Goal: Information Seeking & Learning: Learn about a topic

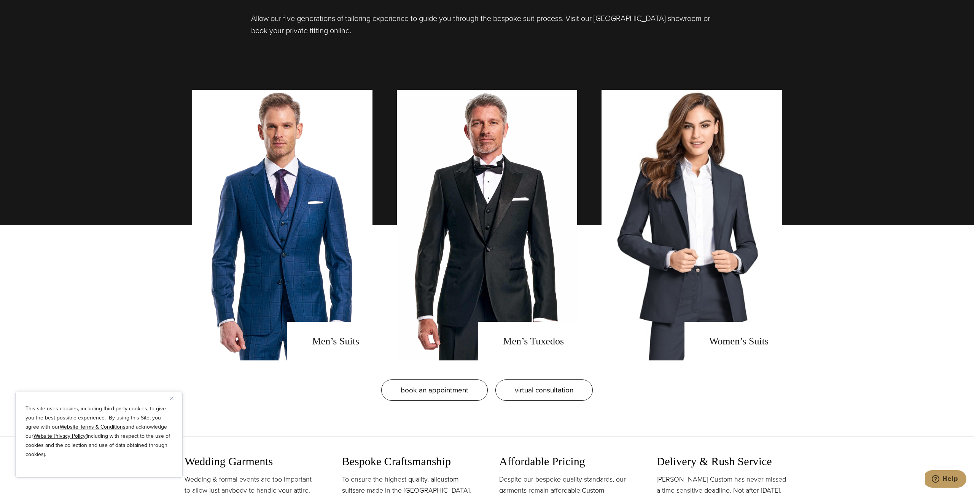
scroll to position [661, 0]
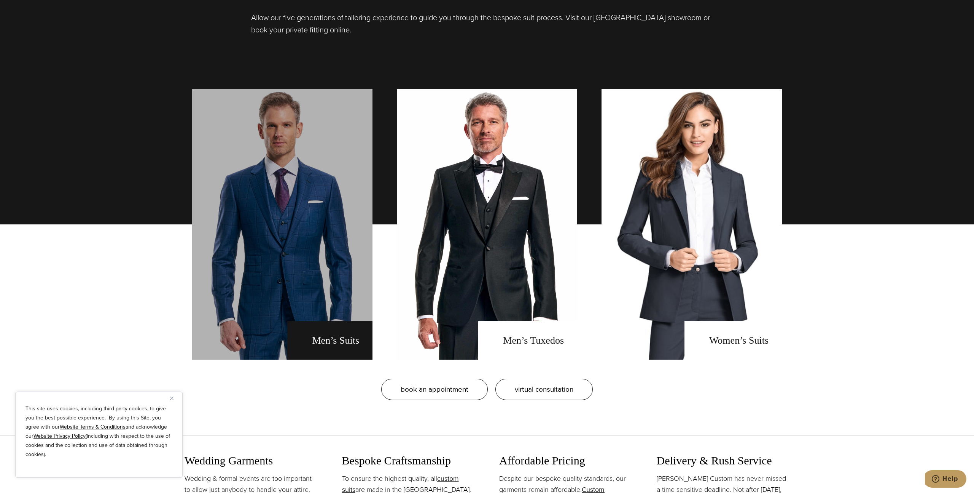
click at [342, 264] on link "men's suits" at bounding box center [282, 224] width 180 height 270
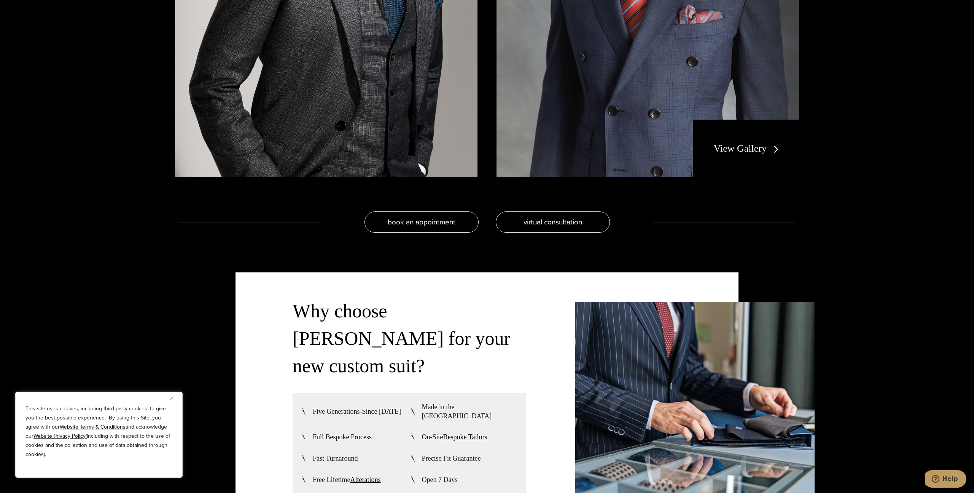
scroll to position [1861, 0]
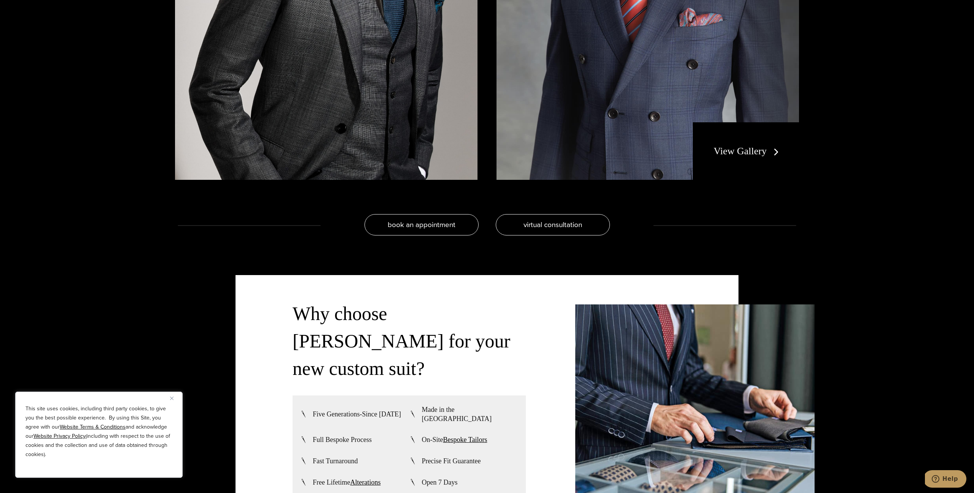
click at [765, 151] on link "View Gallery" at bounding box center [748, 150] width 68 height 11
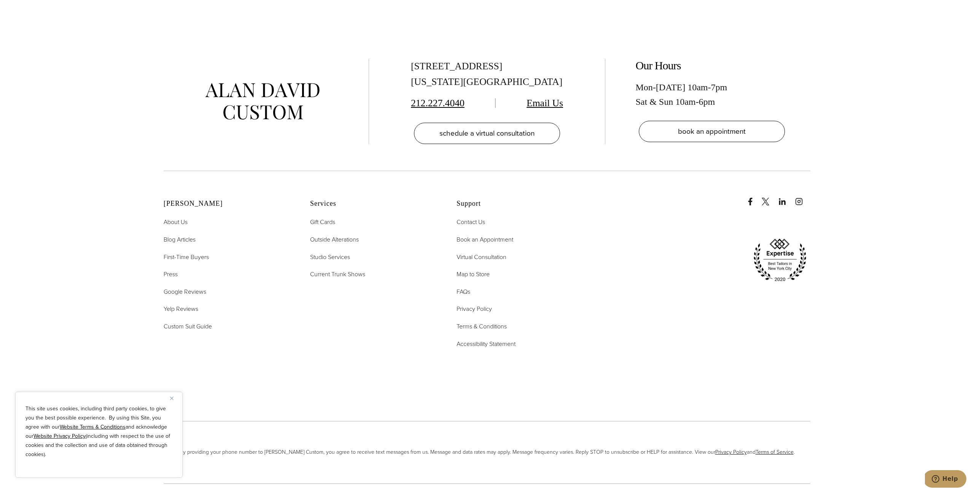
scroll to position [4357, 0]
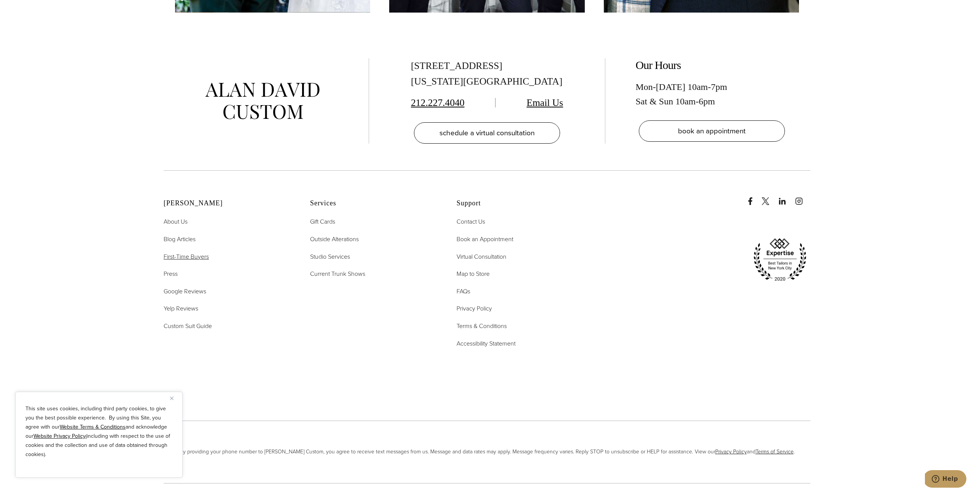
click at [206, 256] on span "First-Time Buyers" at bounding box center [186, 256] width 45 height 9
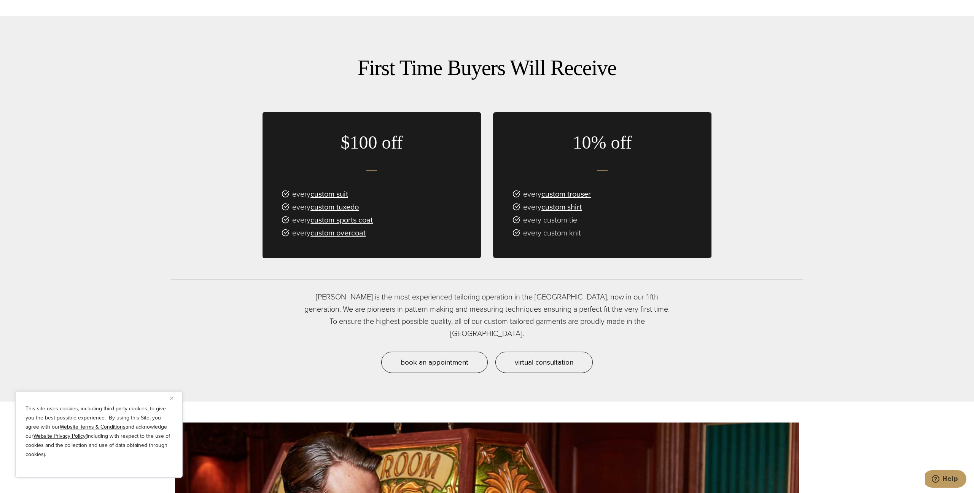
scroll to position [564, 0]
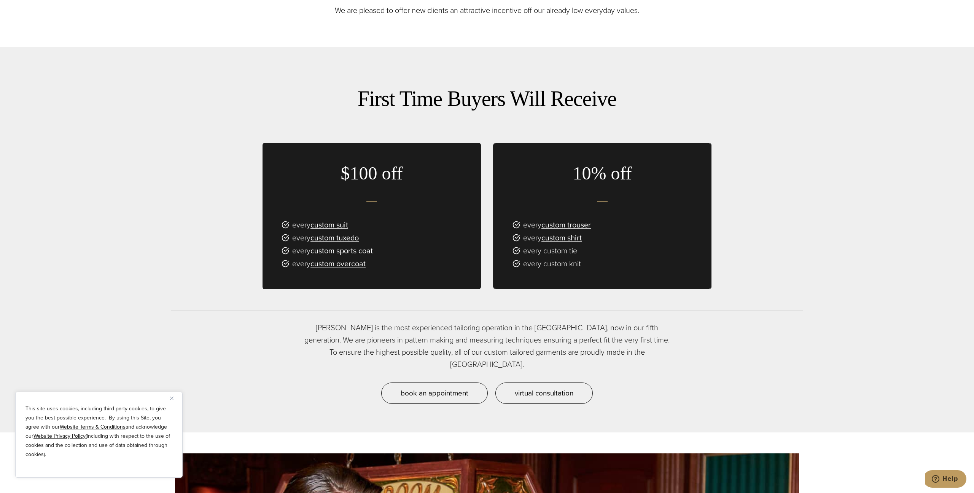
click at [369, 251] on link "custom sports coat" at bounding box center [342, 250] width 62 height 11
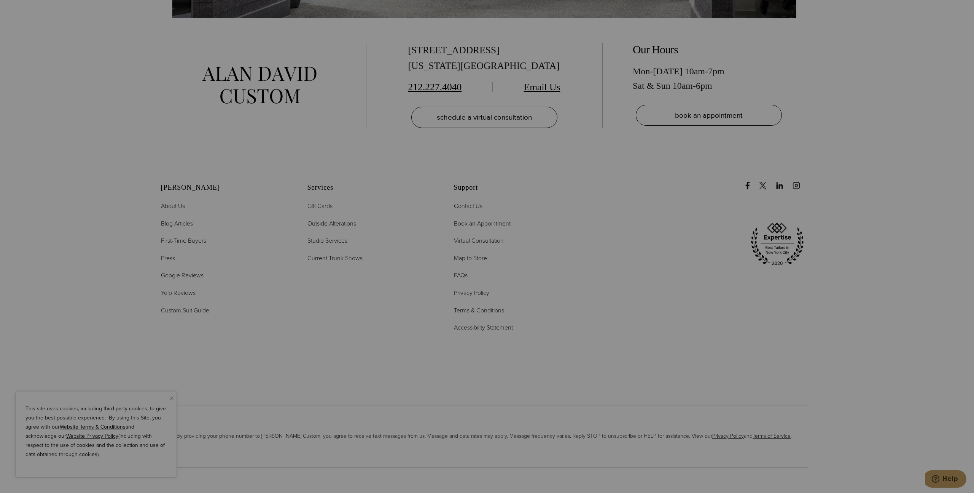
scroll to position [5606, 0]
